Goal: Contribute content: Contribute content

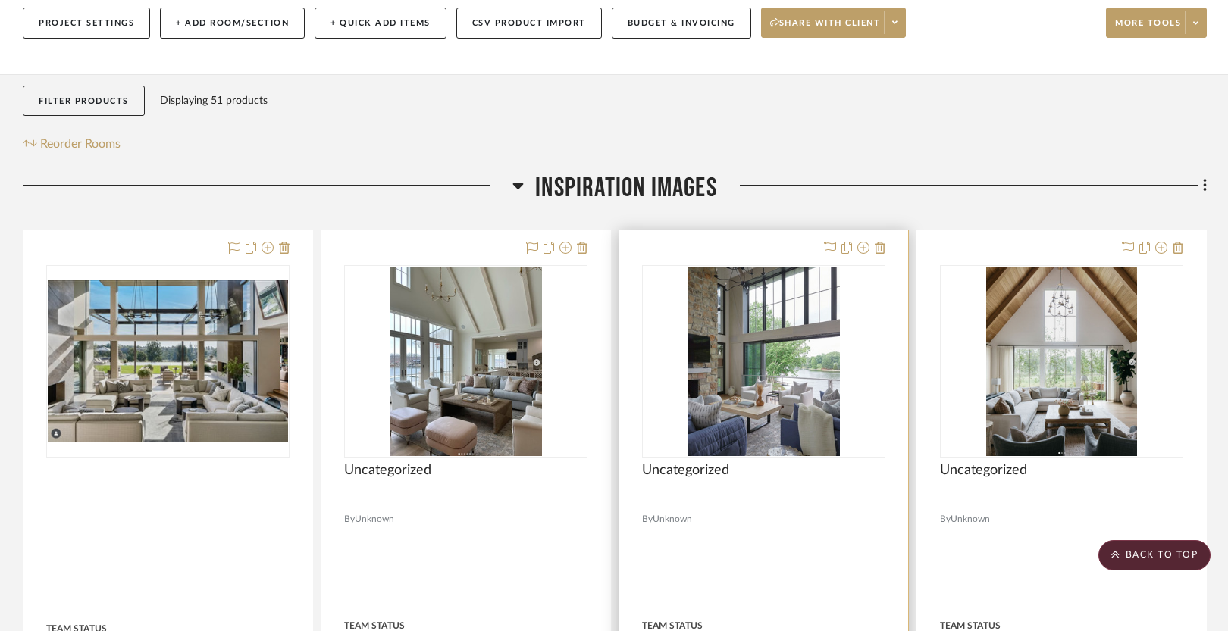
scroll to position [183, 0]
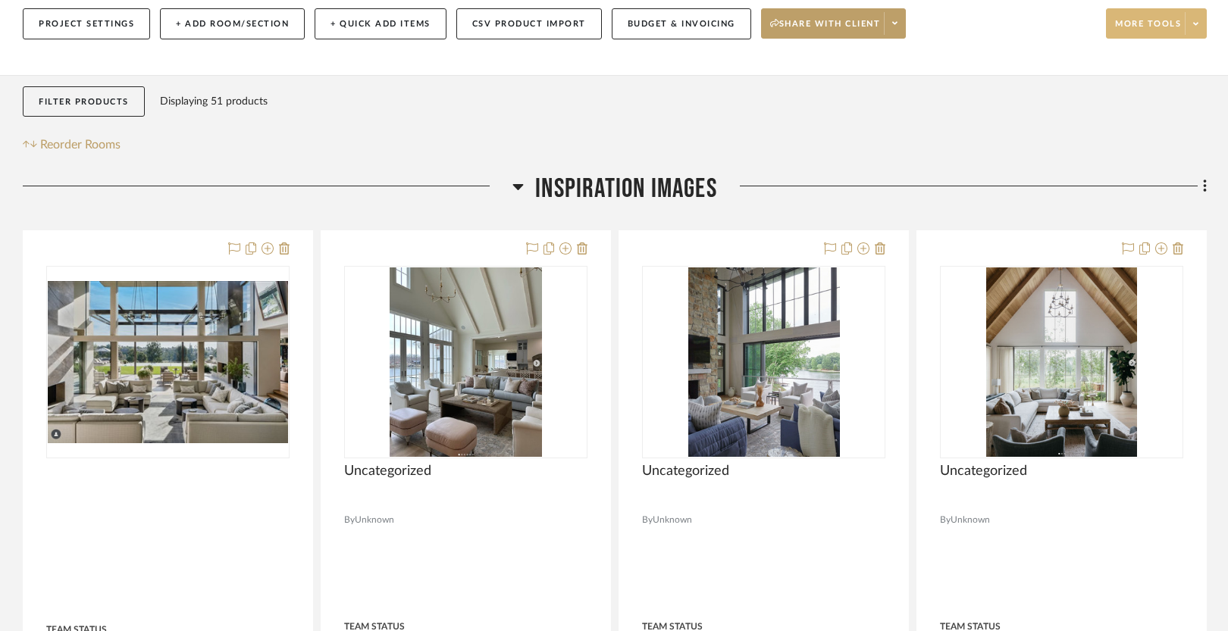
click at [1143, 25] on span "More tools" at bounding box center [1148, 29] width 66 height 23
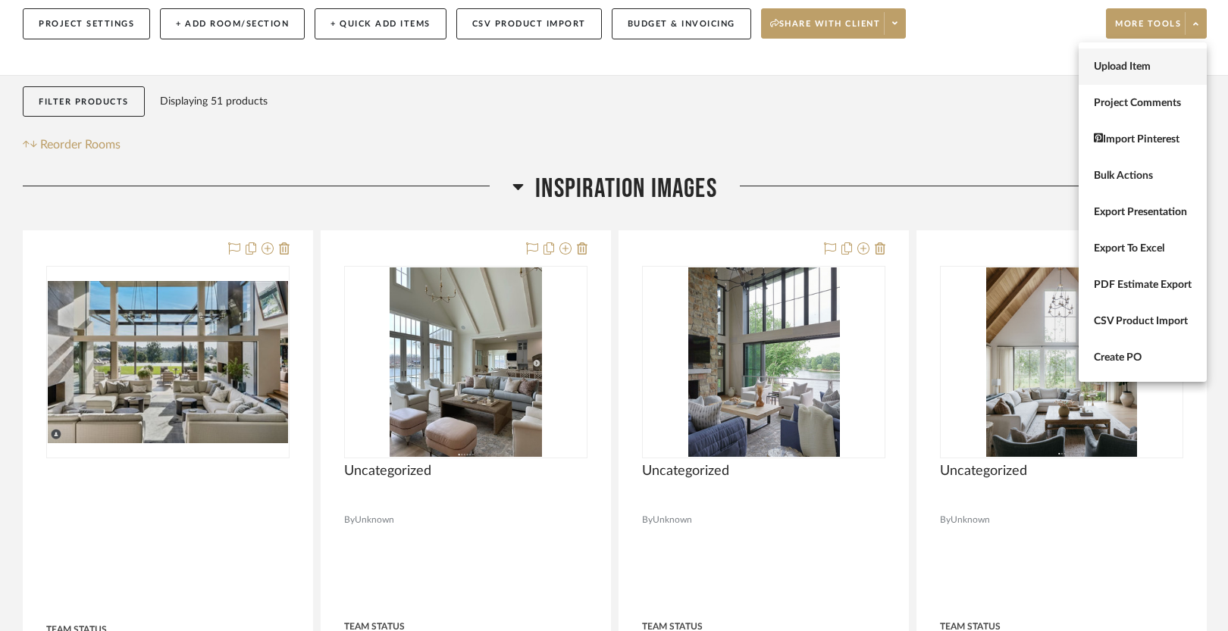
click at [1130, 65] on span "Upload Item" at bounding box center [1143, 67] width 98 height 13
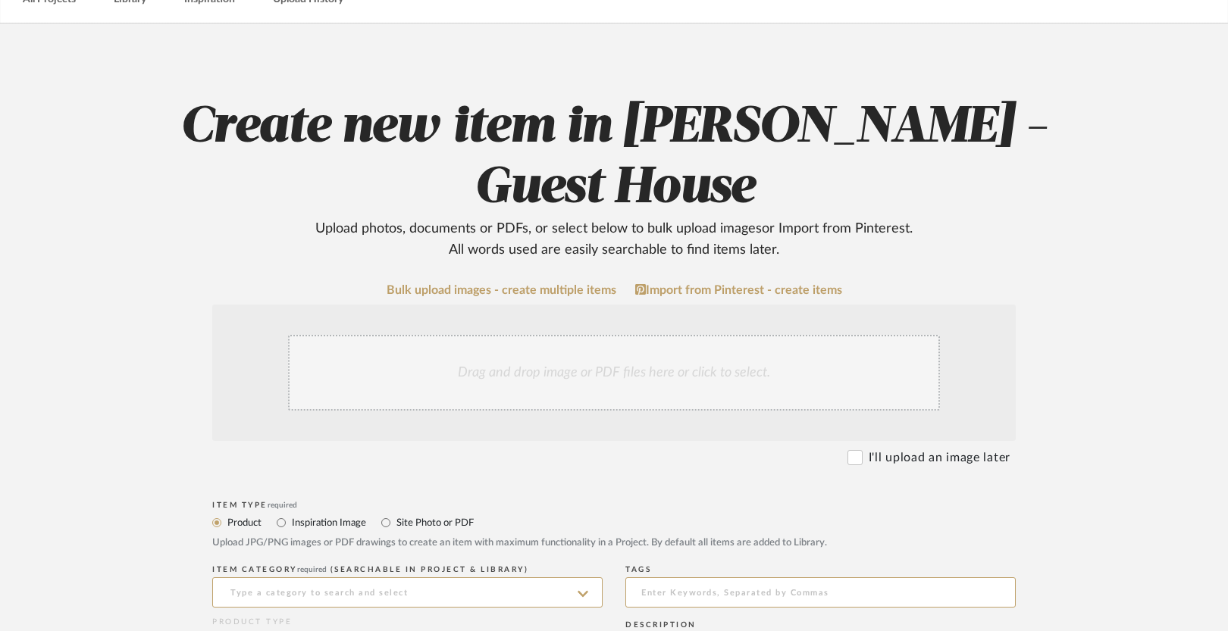
scroll to position [86, 0]
click at [319, 514] on label "Inspiration Image" at bounding box center [328, 522] width 76 height 17
click at [290, 513] on input "Inspiration Image" at bounding box center [281, 522] width 18 height 18
radio input "true"
click at [473, 334] on div "Drag and drop image or PDF files here or click to select." at bounding box center [614, 372] width 652 height 76
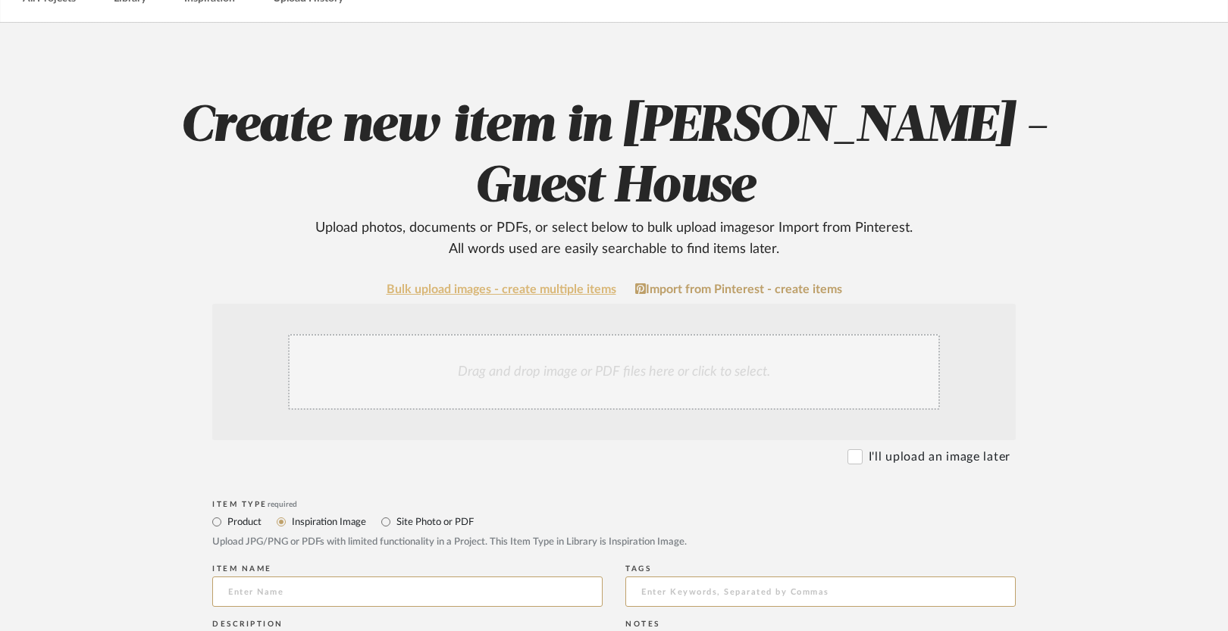
click at [519, 283] on link "Bulk upload images - create multiple items" at bounding box center [501, 289] width 230 height 13
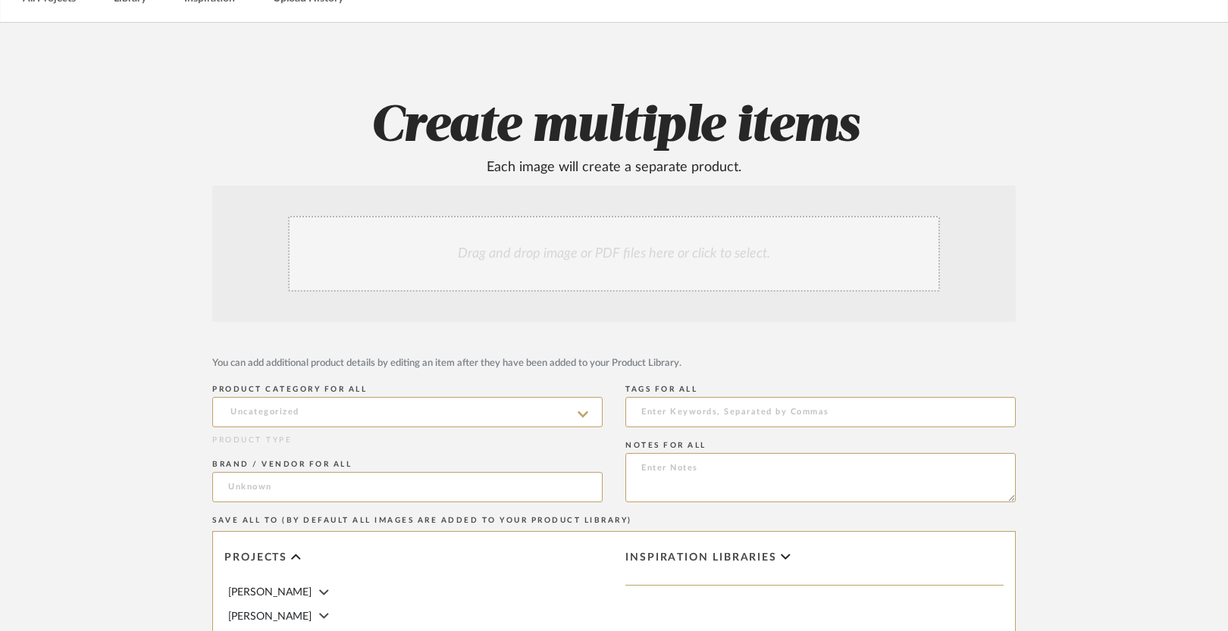
click at [502, 255] on div "Drag and drop image or PDF files here or click to select." at bounding box center [614, 254] width 652 height 76
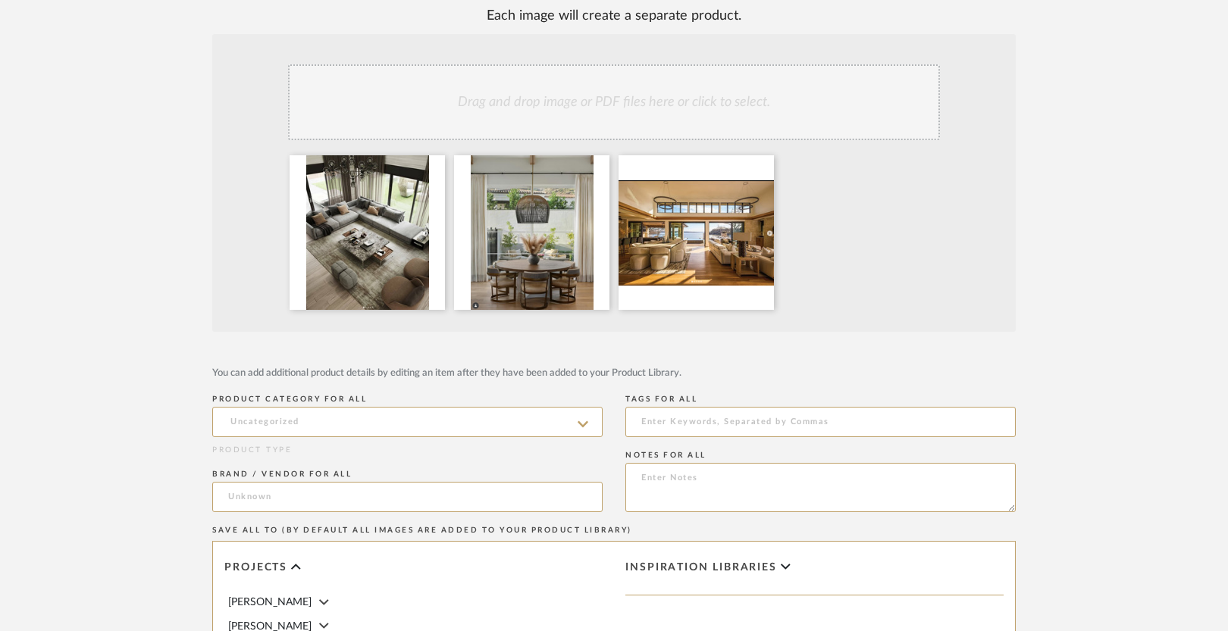
scroll to position [240, 0]
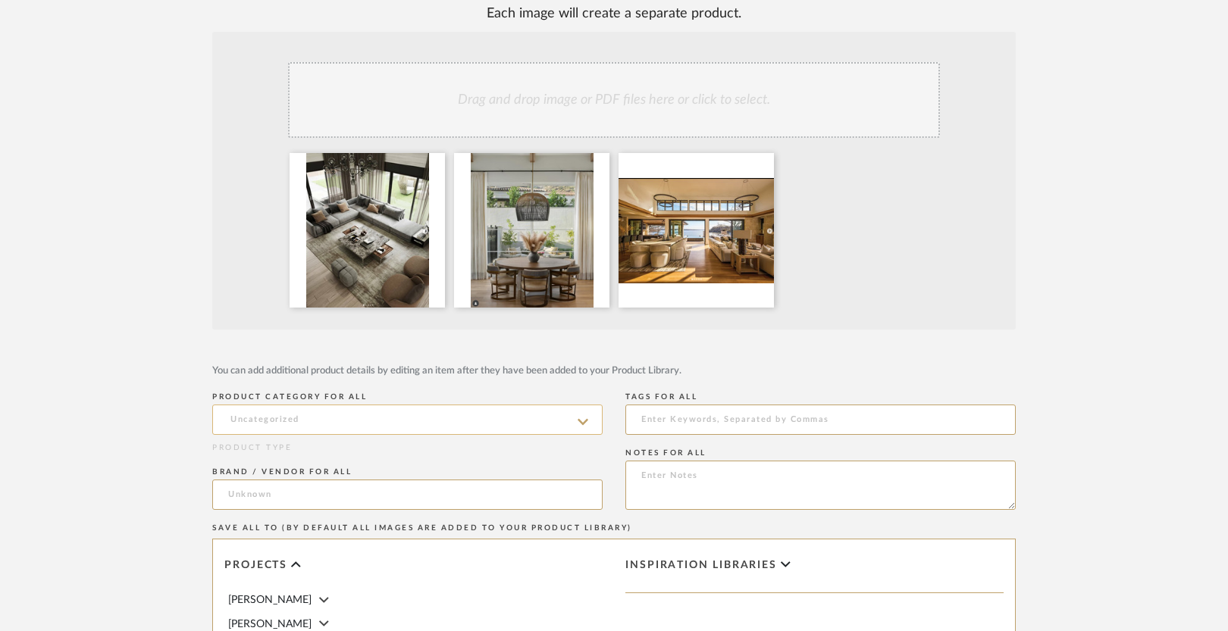
click at [346, 419] on input at bounding box center [407, 420] width 390 height 30
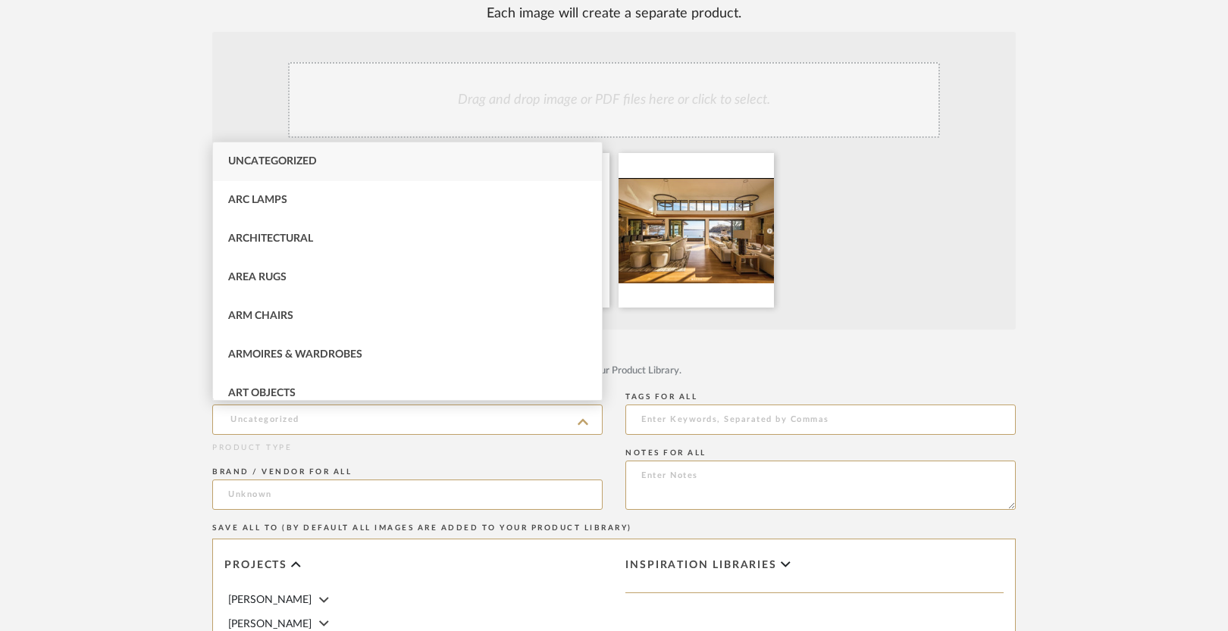
click at [347, 152] on div "Uncategorized" at bounding box center [407, 161] width 389 height 39
type input "Uncategorized"
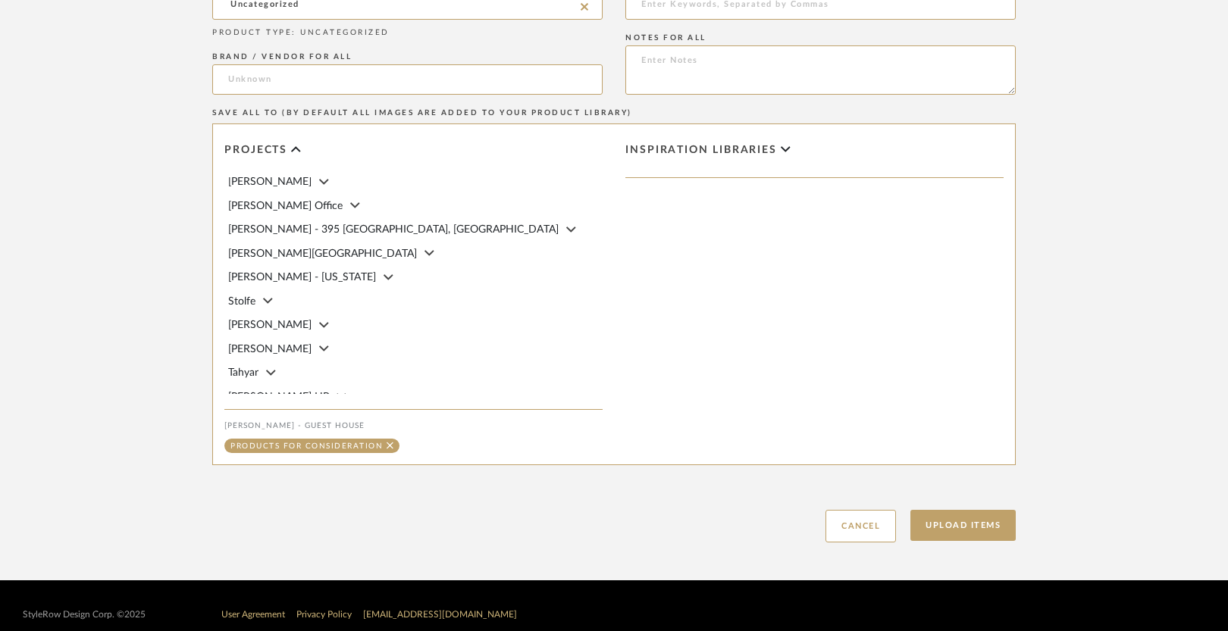
scroll to position [894, 0]
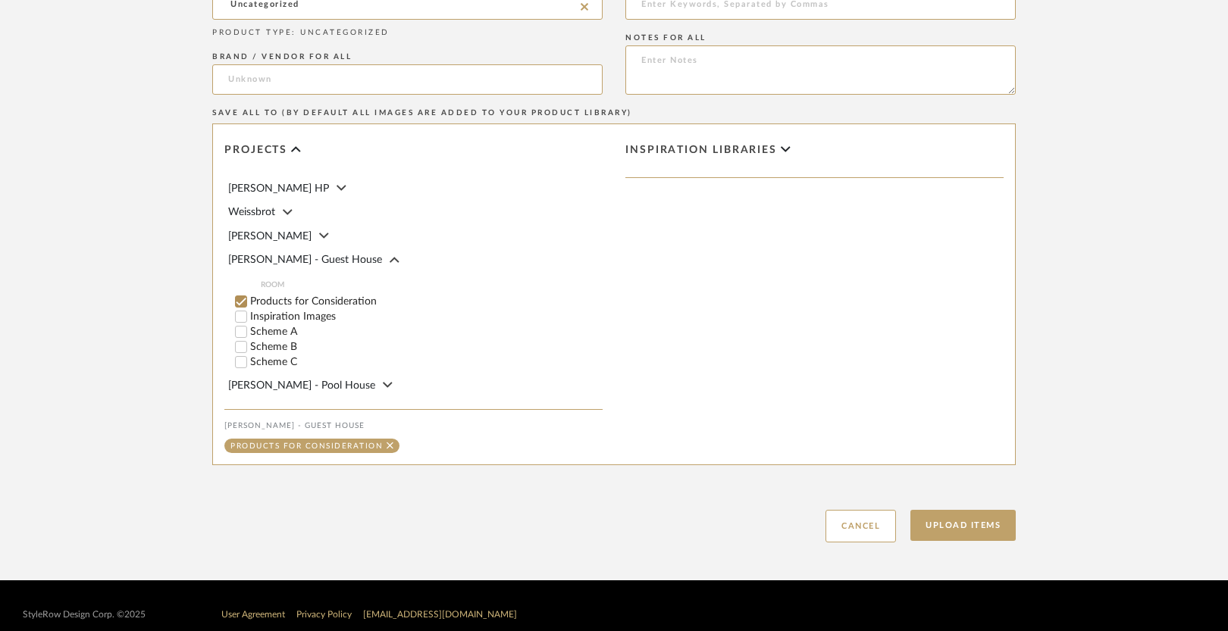
click at [312, 312] on label "Inspiration Images" at bounding box center [426, 316] width 352 height 11
click at [249, 312] on input "Inspiration Images" at bounding box center [240, 316] width 15 height 15
checkbox input "false"
click at [944, 524] on button "Upload Items" at bounding box center [962, 525] width 105 height 31
